Goal: Navigation & Orientation: Find specific page/section

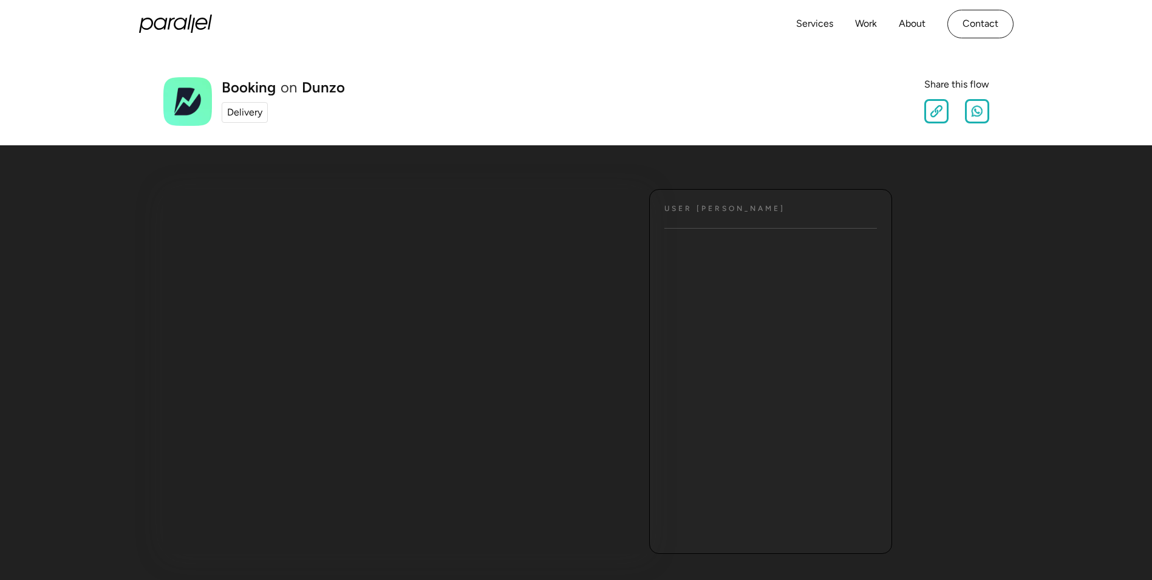
click at [235, 107] on div "Delivery" at bounding box center [244, 112] width 35 height 15
click at [813, 23] on link "Services" at bounding box center [814, 24] width 37 height 18
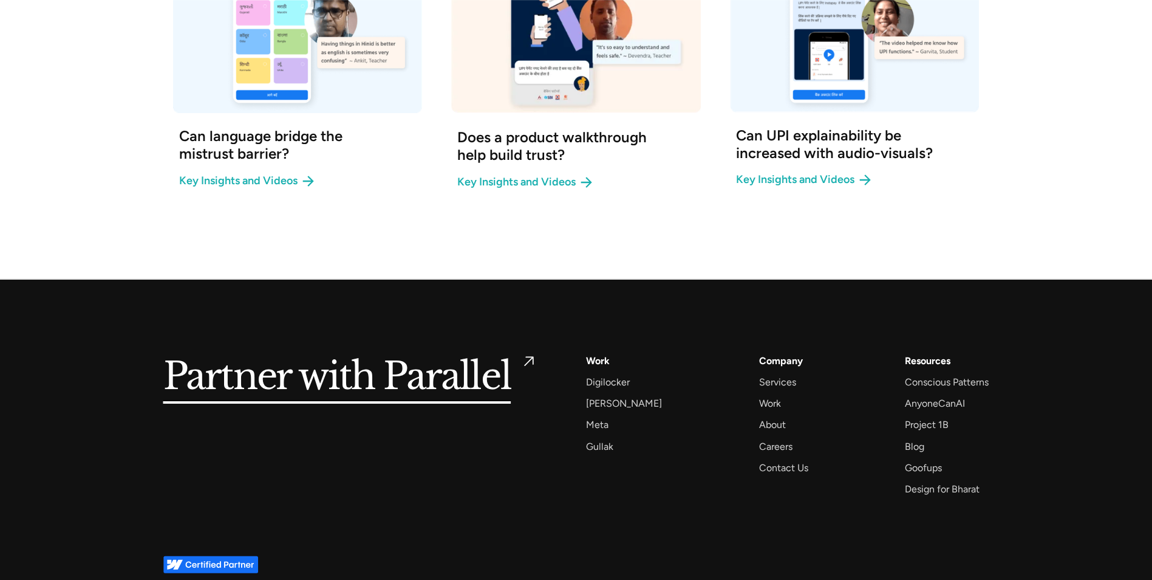
scroll to position [1444, 0]
